Goal: Check status: Check status

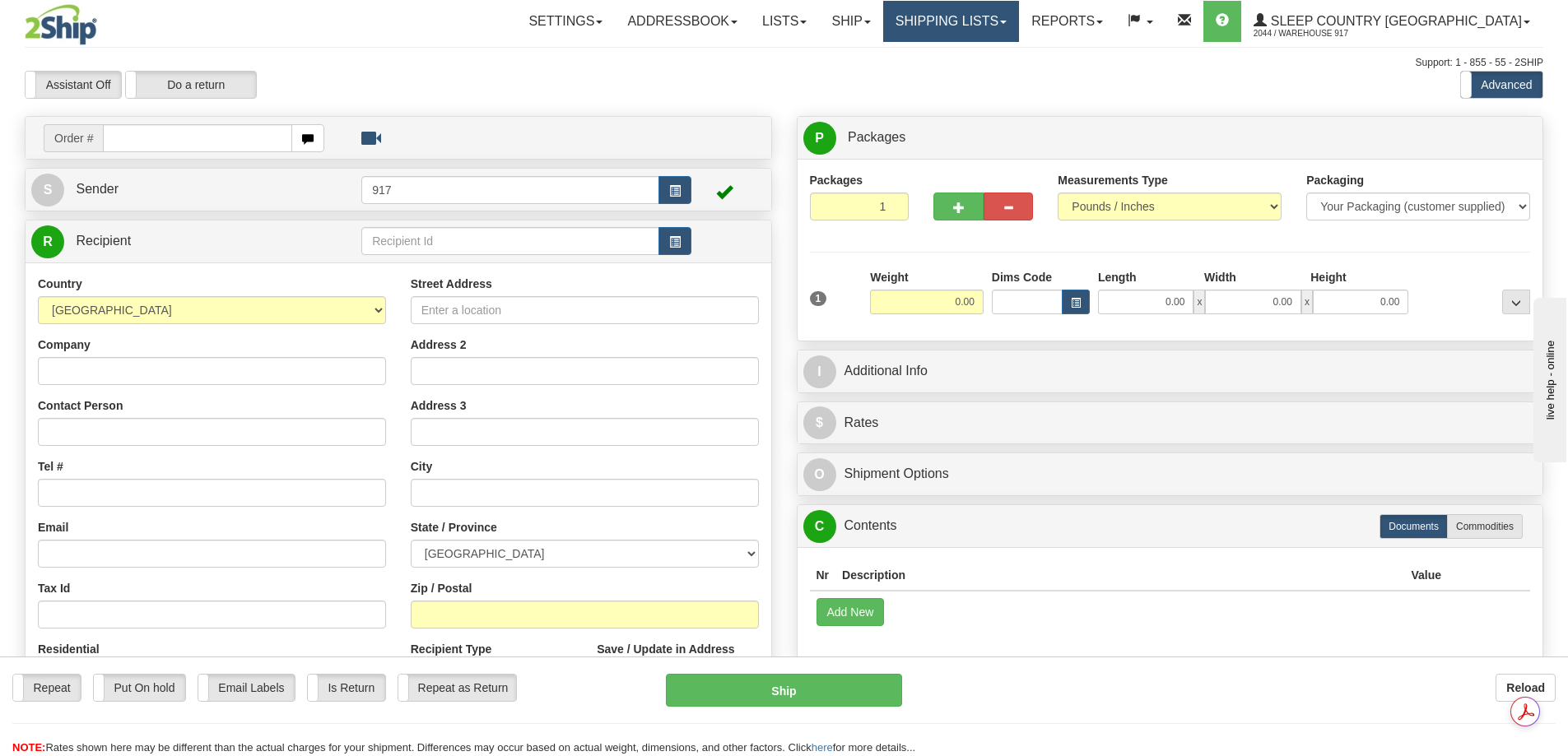
click at [1002, 21] on link "Shipping lists" at bounding box center [951, 21] width 136 height 42
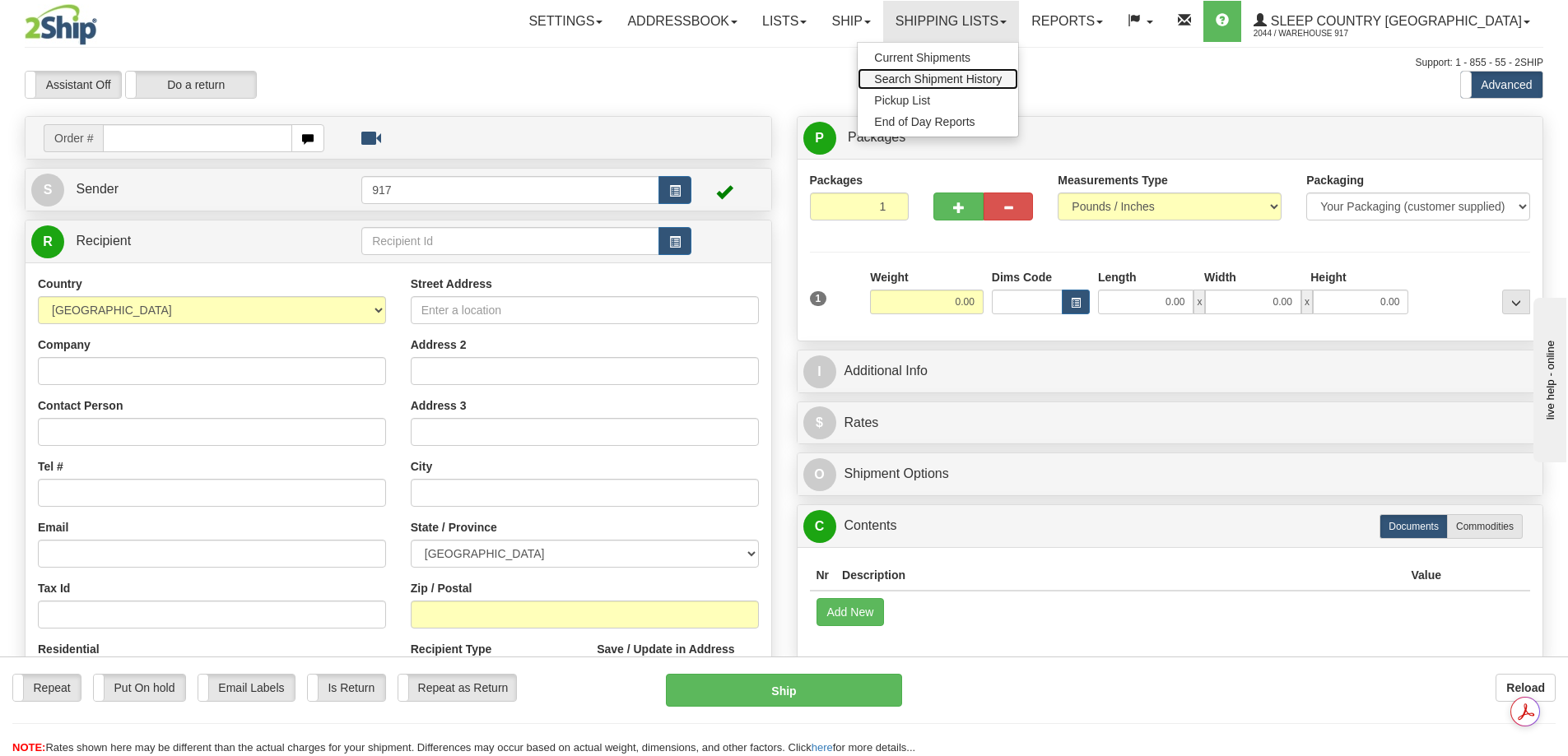
click at [1001, 79] on span "Search Shipment History" at bounding box center [938, 79] width 127 height 14
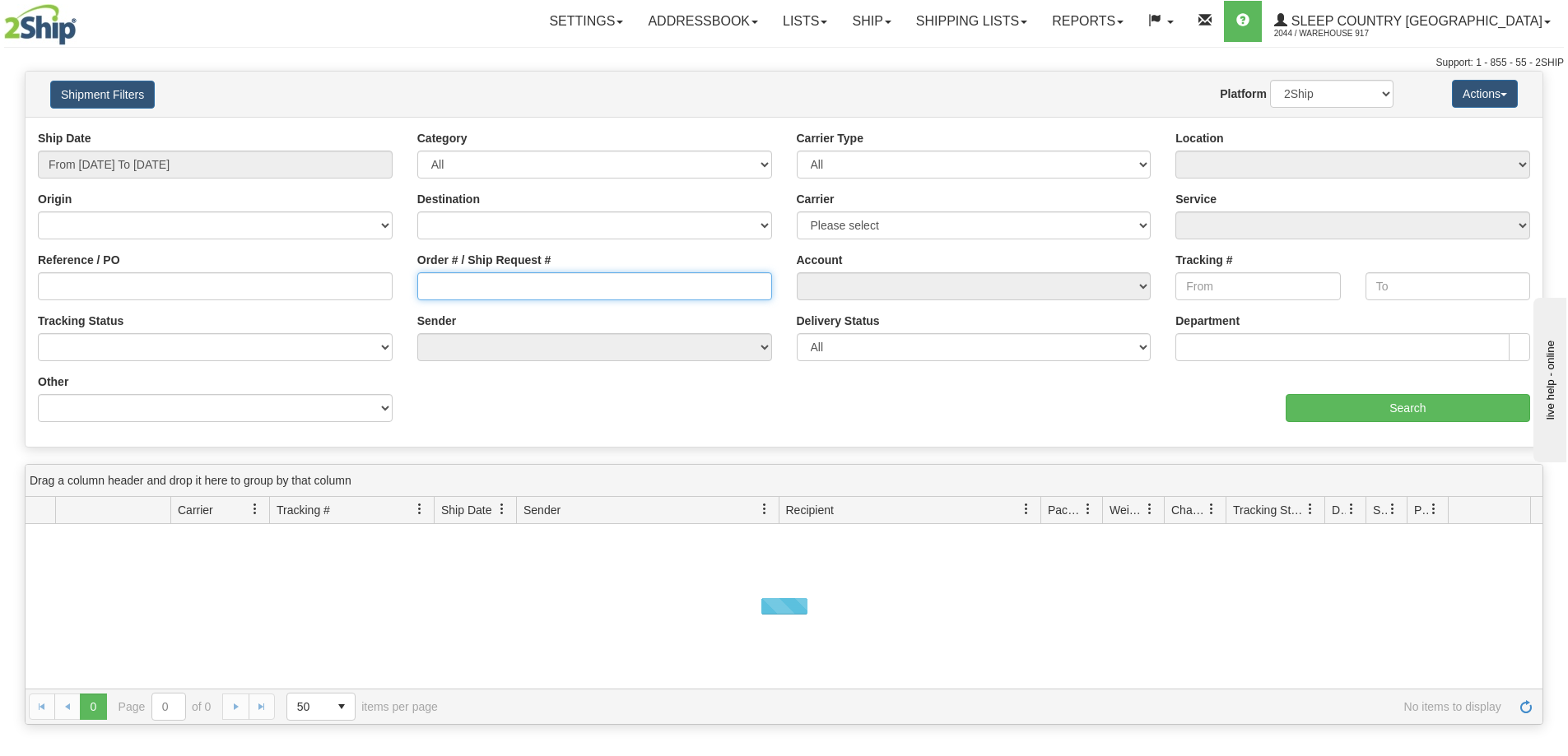
click at [536, 292] on input "Order # / Ship Request #" at bounding box center [594, 286] width 354 height 28
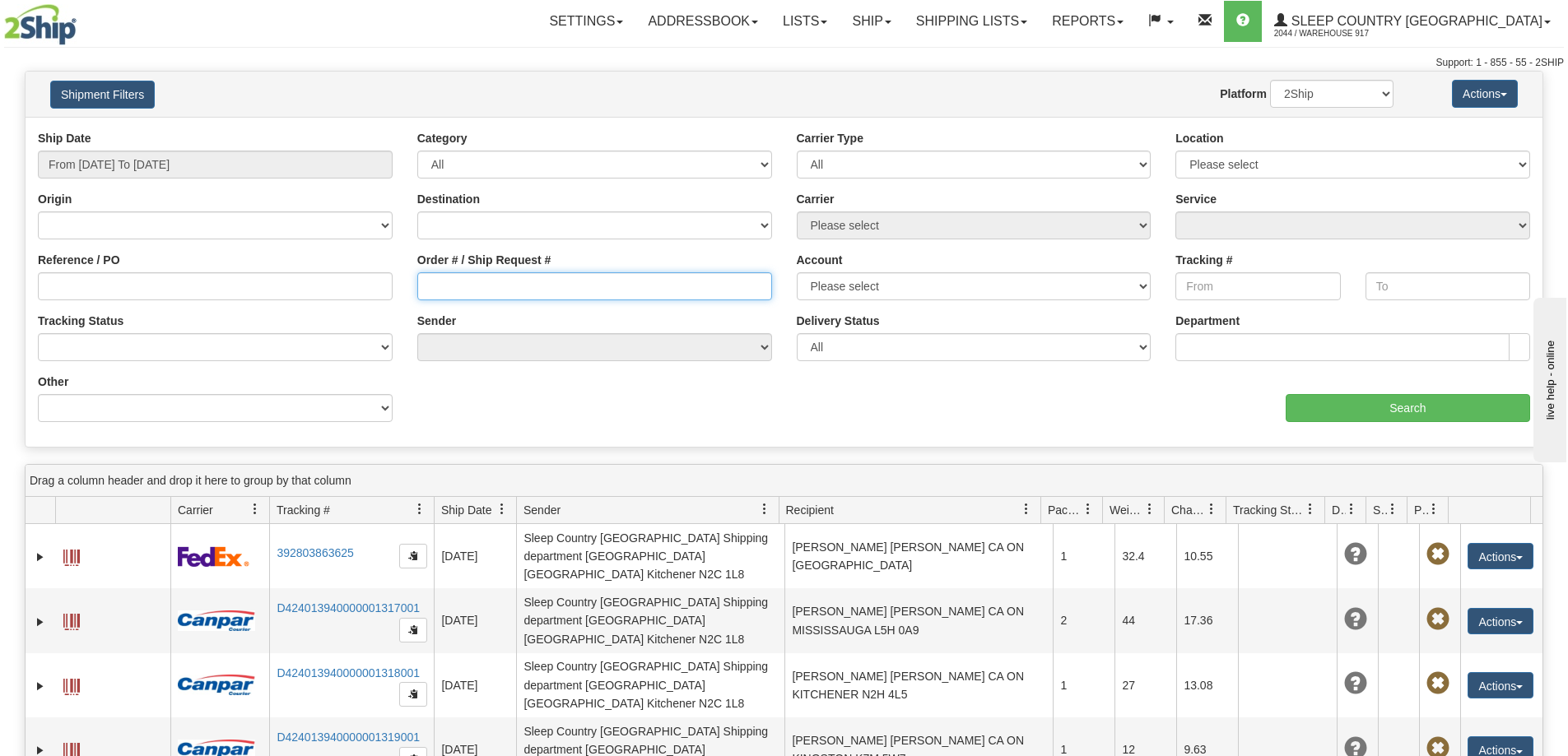
paste input "9000I047023"
type input "9000I047023"
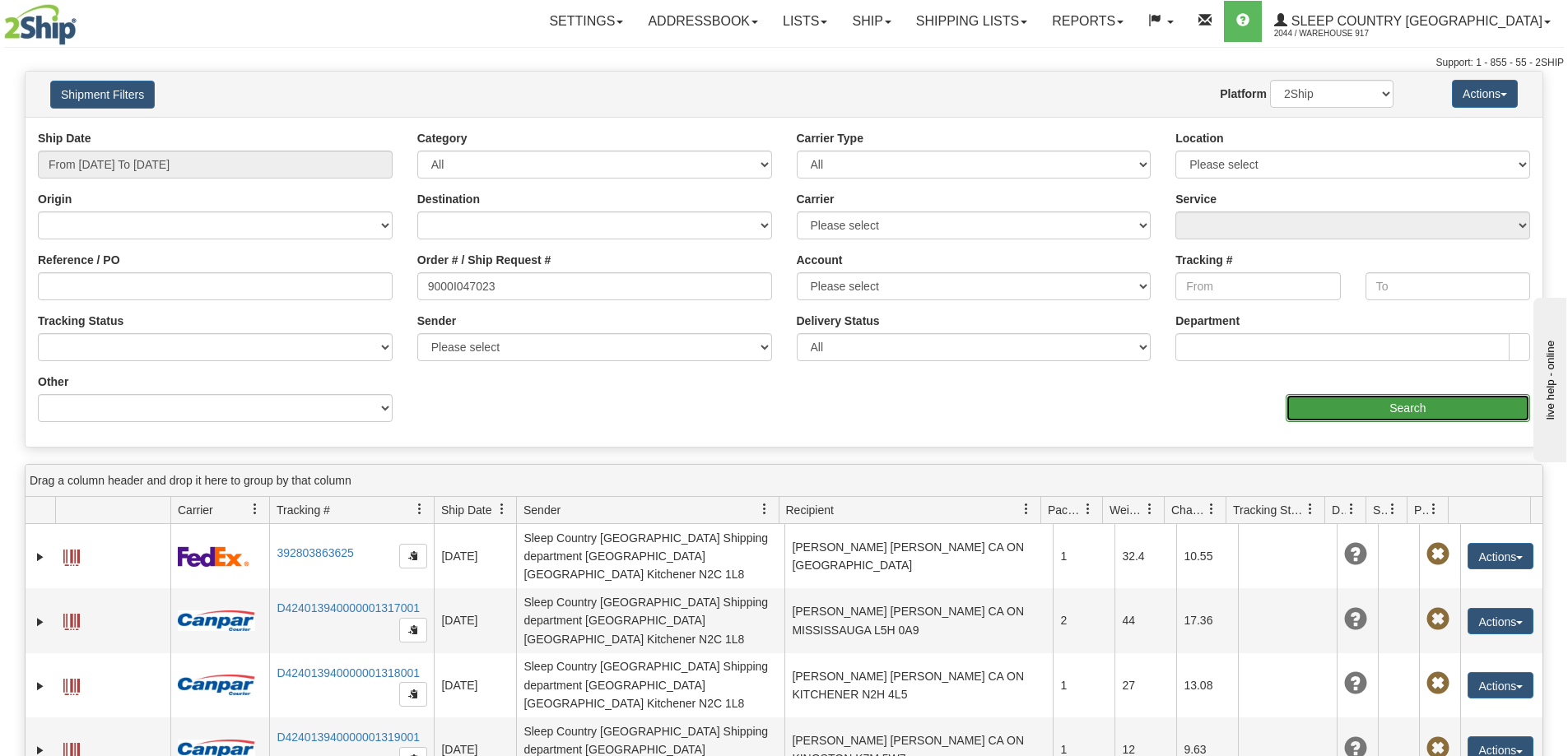
click at [1412, 413] on input "Search" at bounding box center [1408, 408] width 244 height 28
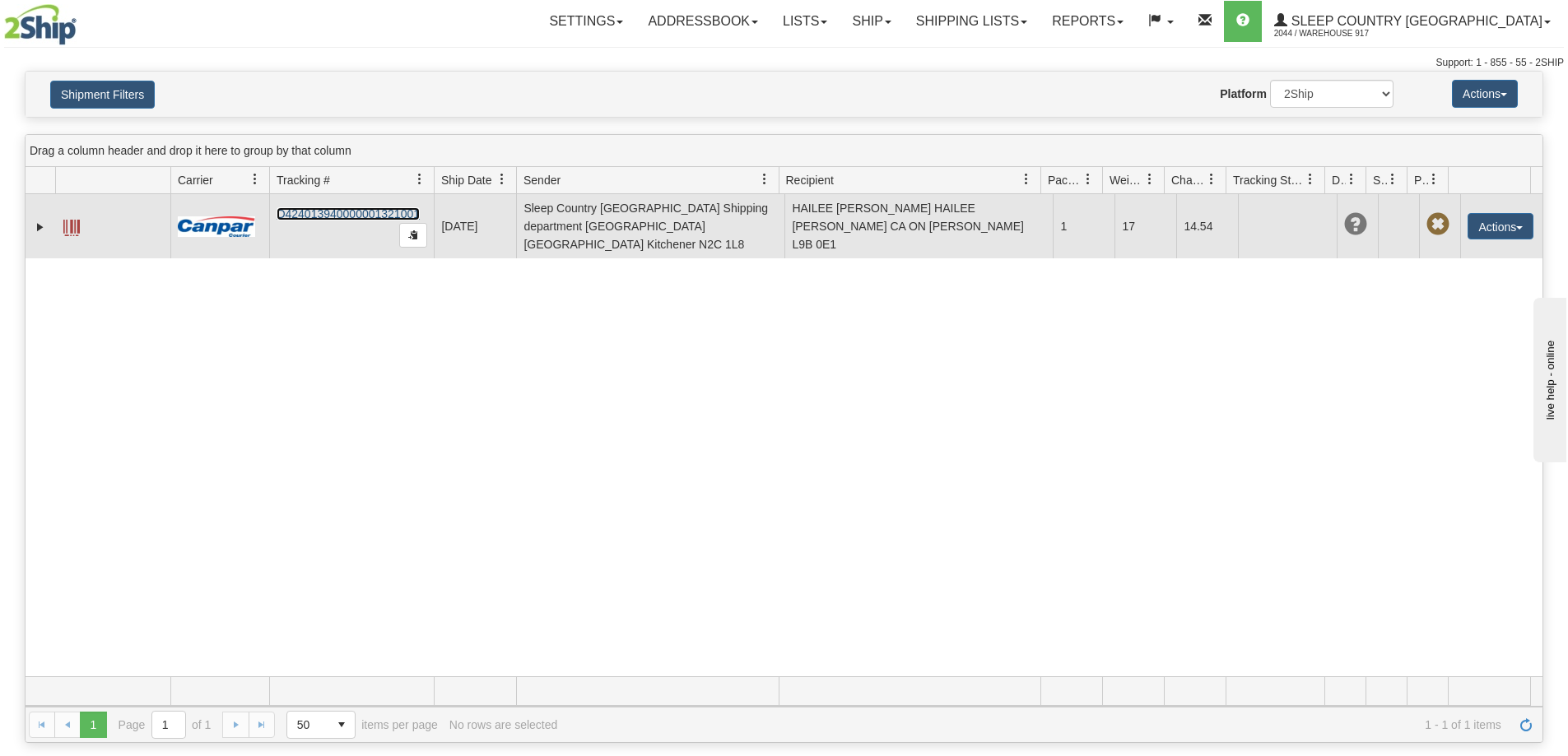
click at [319, 208] on link "D424013940000001321001" at bounding box center [348, 214] width 143 height 14
